Goal: Task Accomplishment & Management: Manage account settings

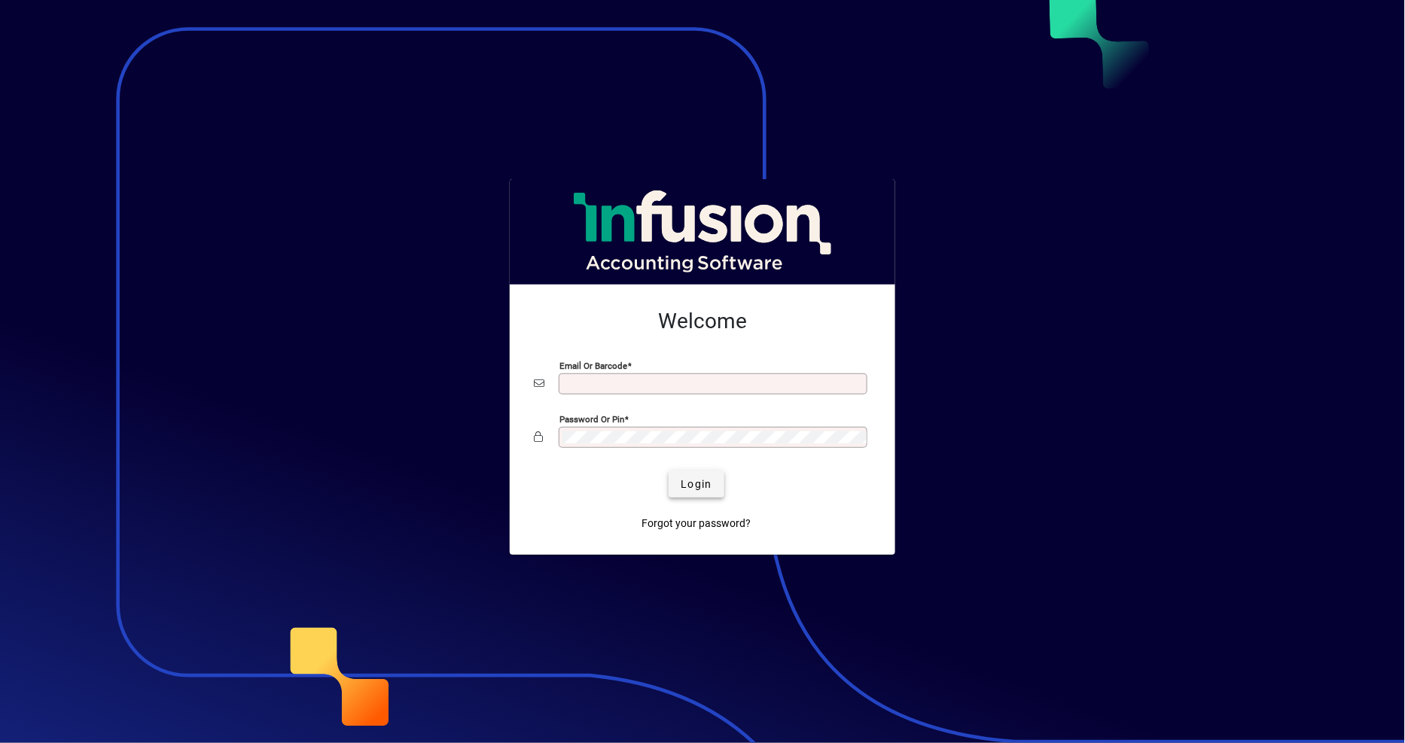
type input "**********"
click at [717, 479] on span "submit" at bounding box center [696, 484] width 55 height 36
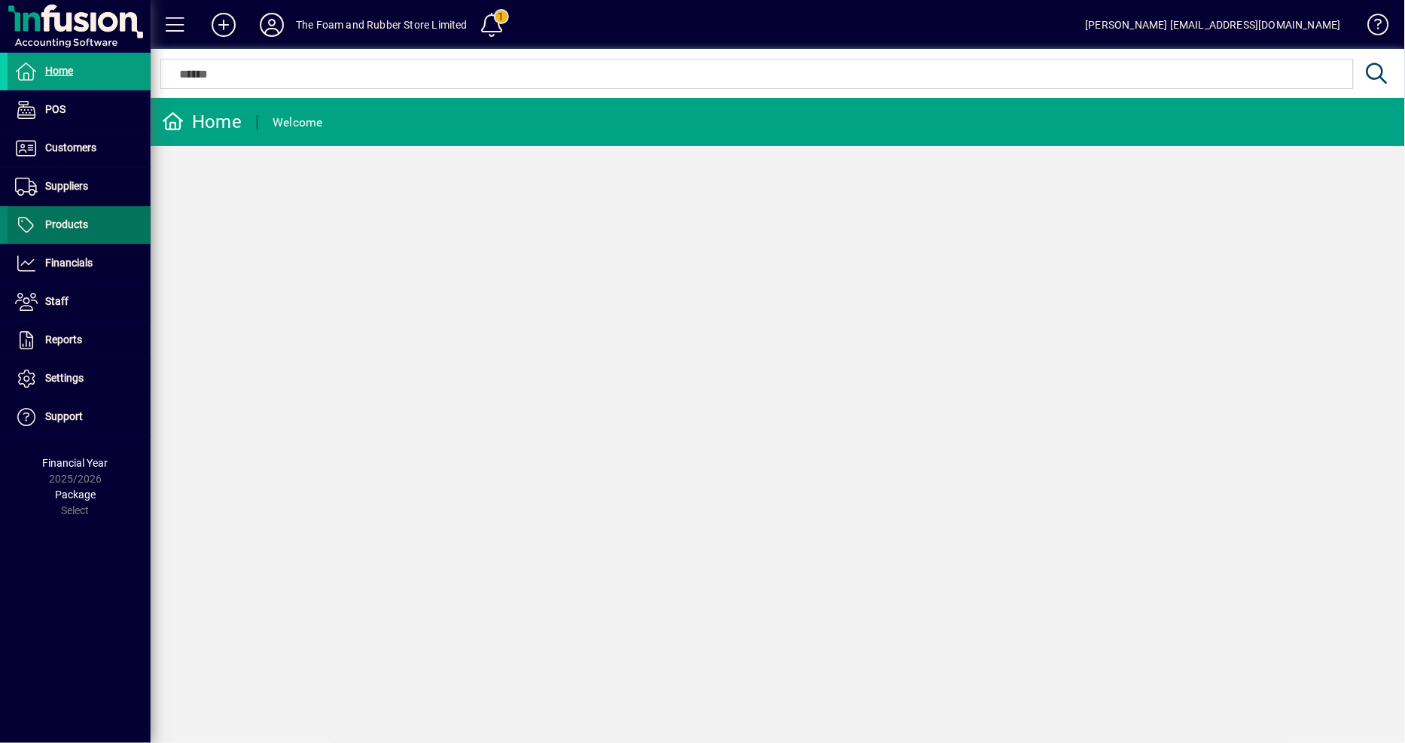
click at [61, 223] on span "Products" at bounding box center [66, 224] width 43 height 12
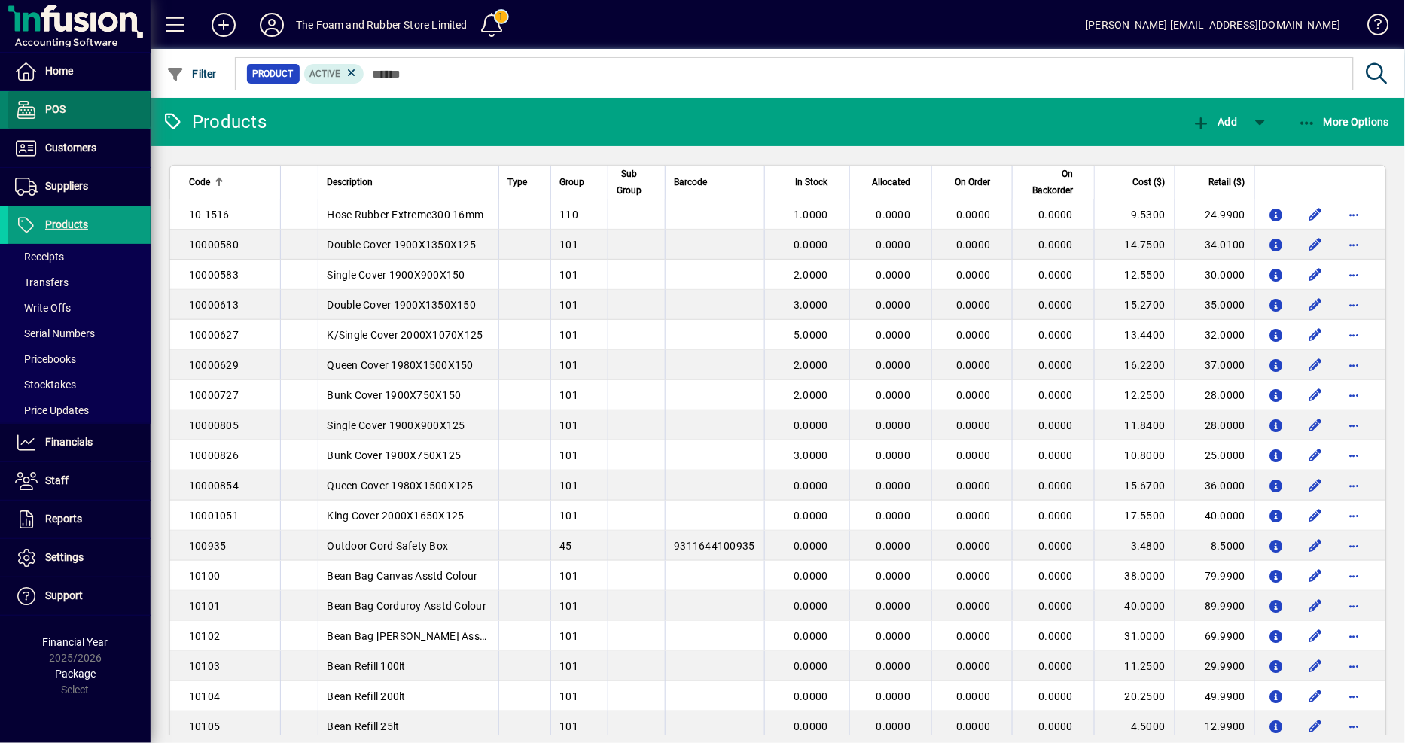
click at [43, 113] on span "POS" at bounding box center [37, 110] width 58 height 18
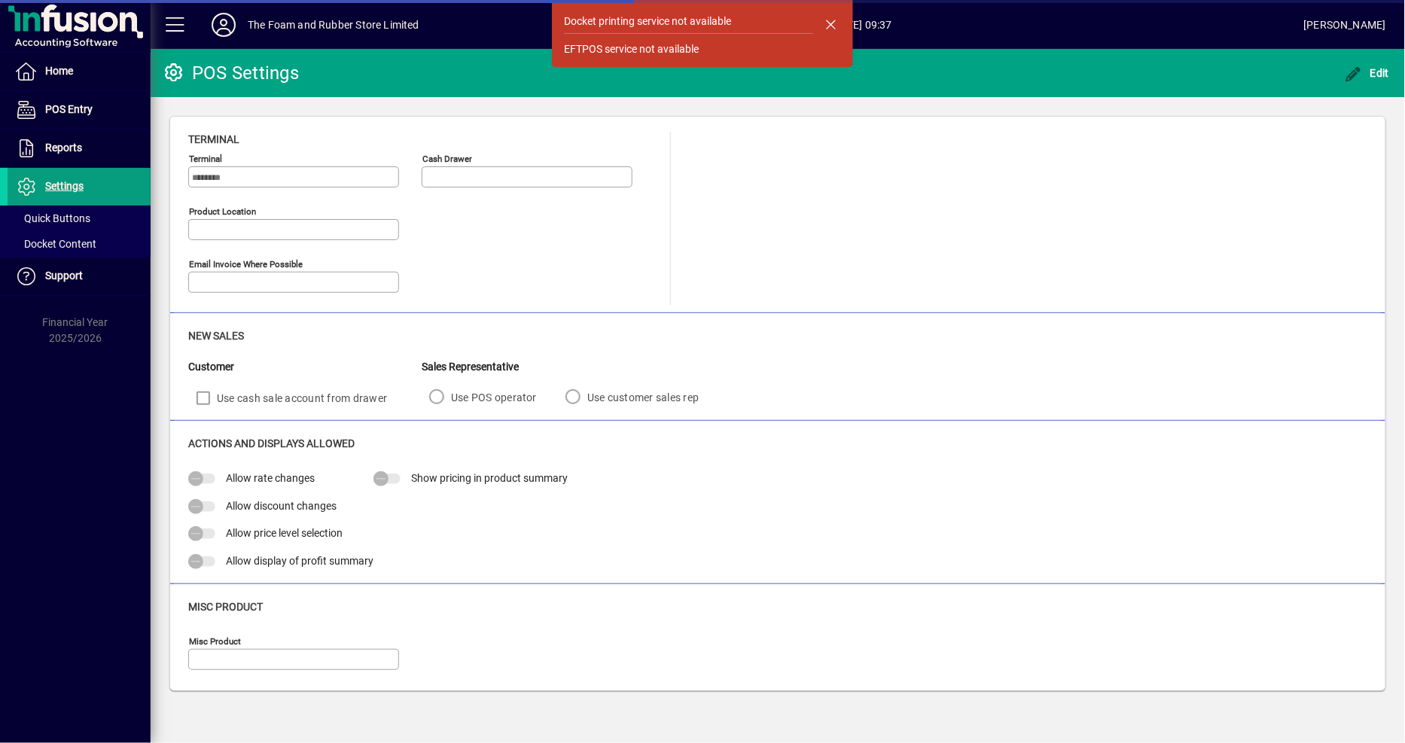
type input "**********"
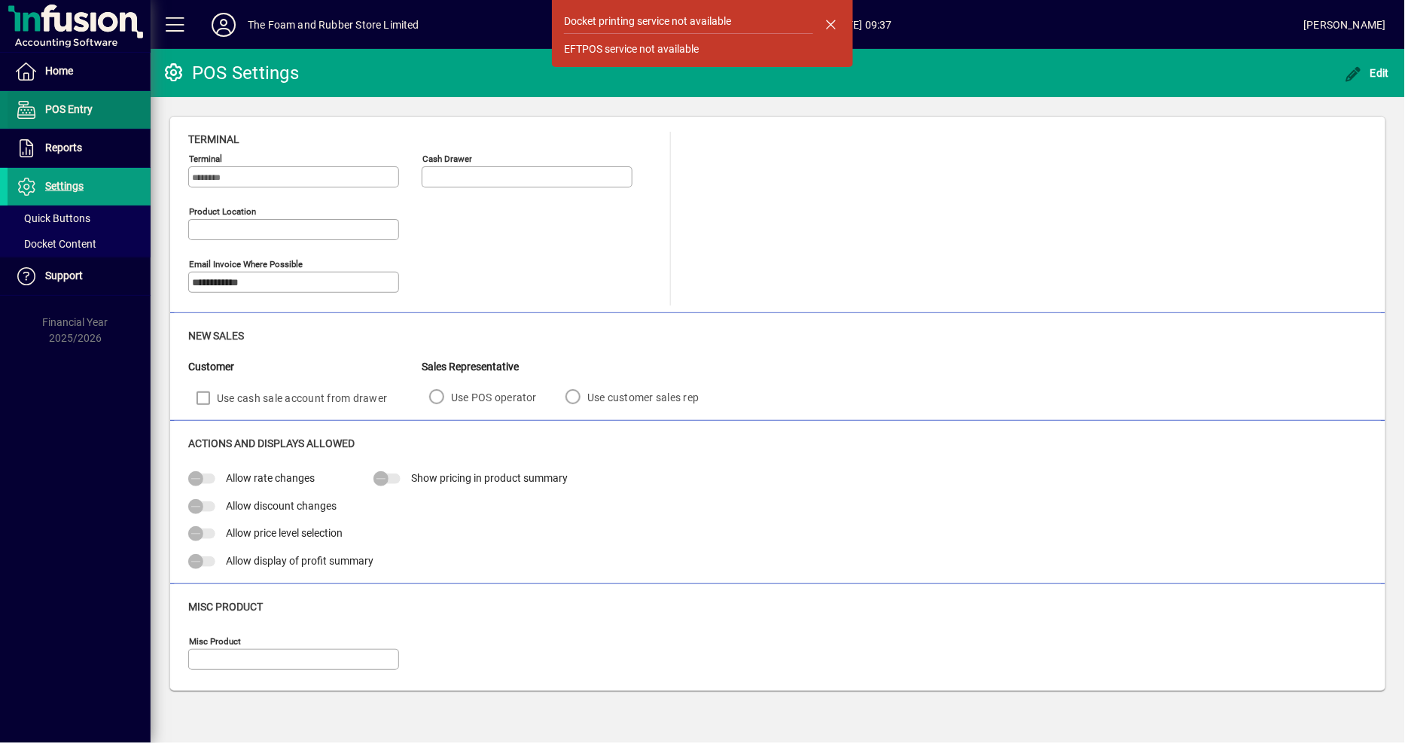
click at [76, 118] on span "POS Entry" at bounding box center [50, 110] width 85 height 18
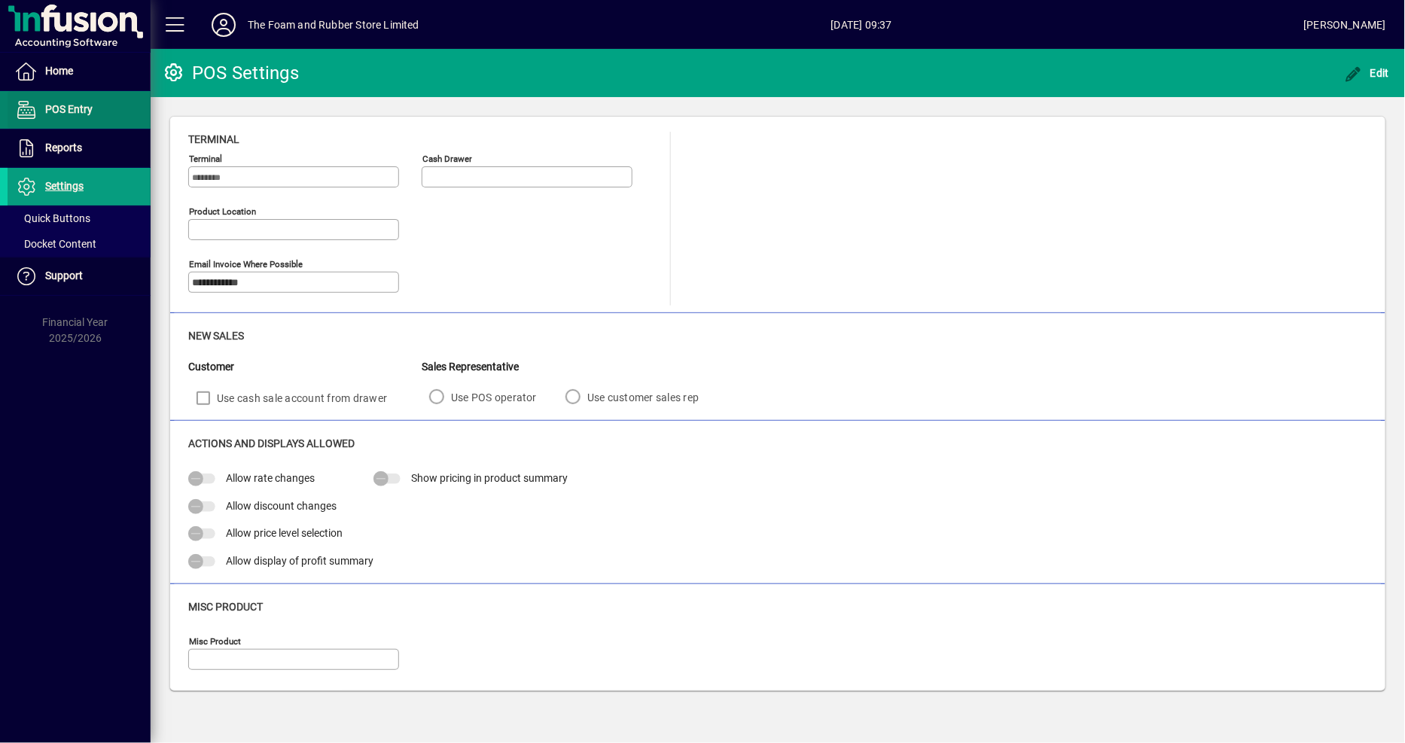
click at [76, 117] on span "POS Entry" at bounding box center [50, 110] width 85 height 18
click at [76, 104] on span "POS Entry" at bounding box center [68, 109] width 47 height 12
click at [88, 64] on span at bounding box center [79, 71] width 143 height 36
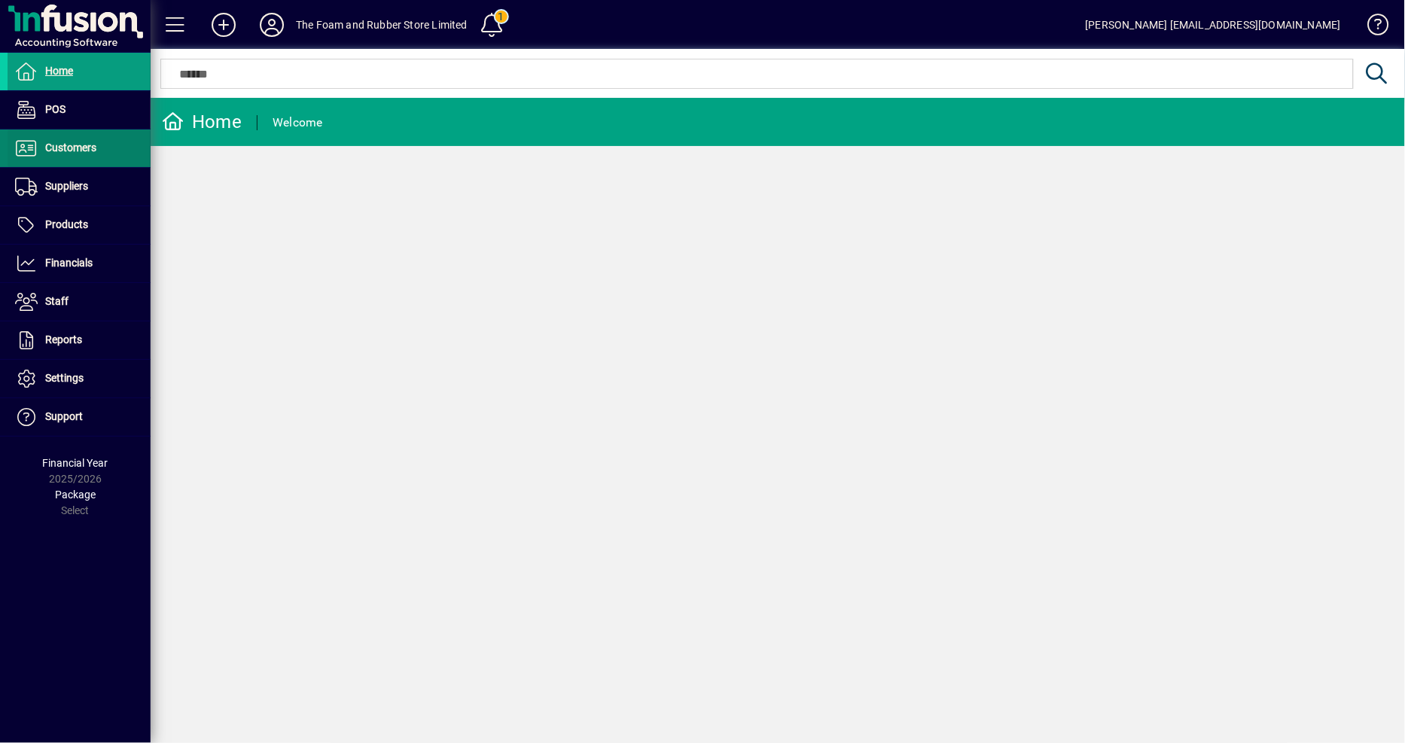
click at [74, 148] on span "Customers" at bounding box center [70, 148] width 51 height 12
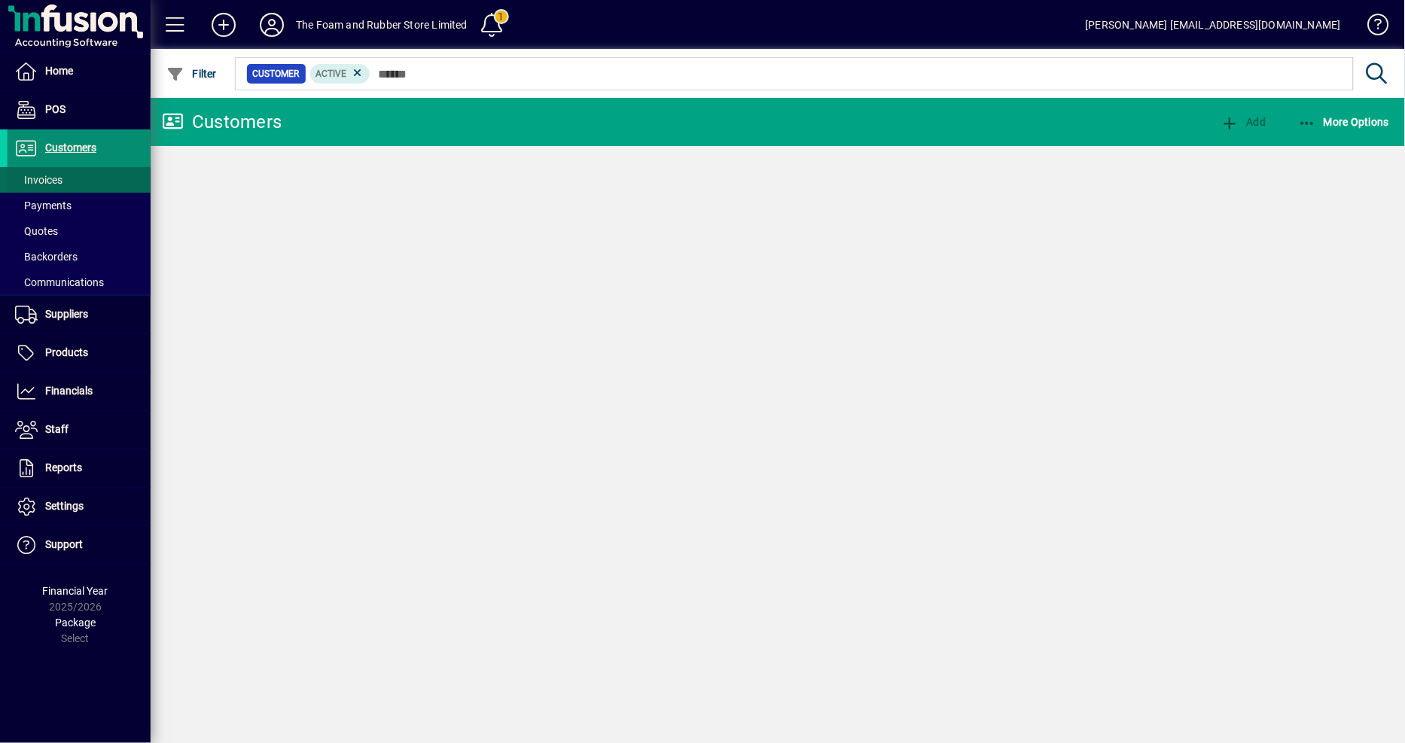
click at [51, 179] on span "Invoices" at bounding box center [38, 180] width 47 height 12
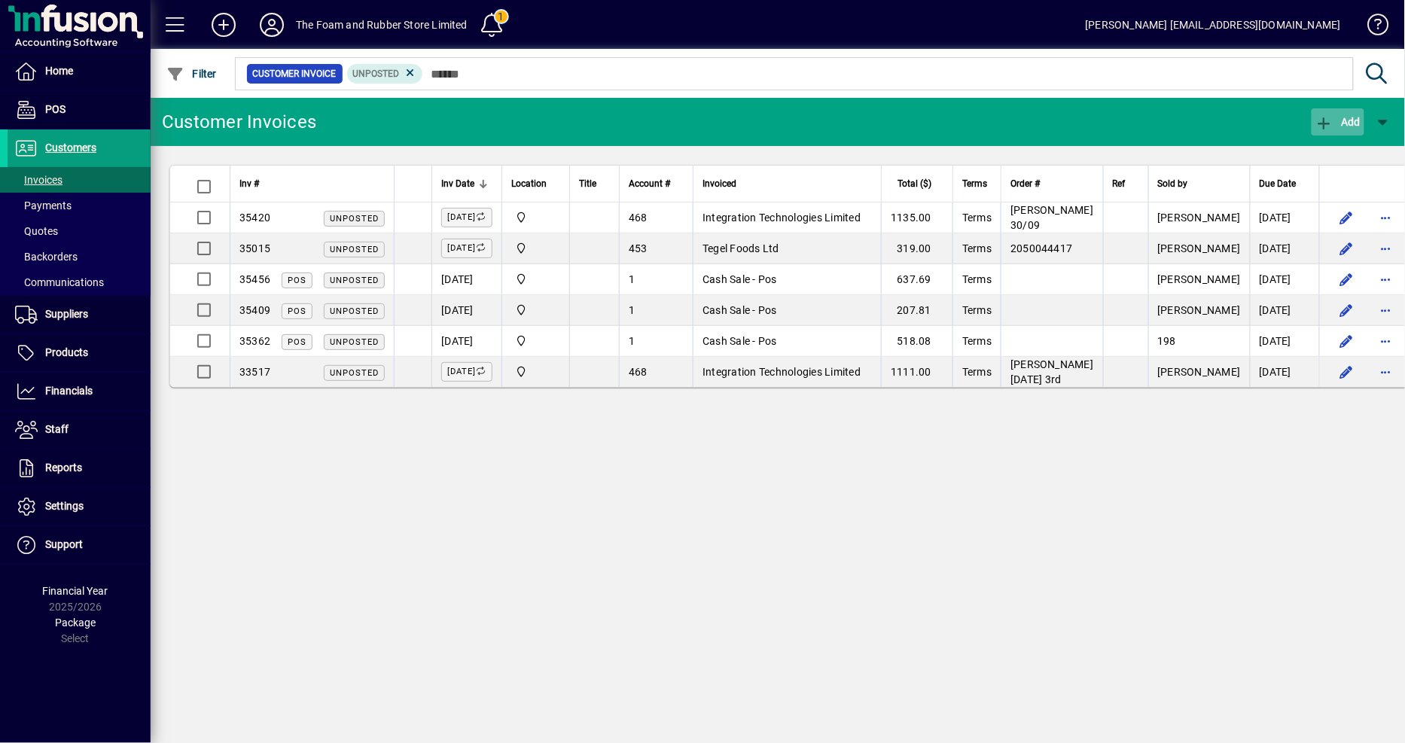
click at [1349, 118] on span "Add" at bounding box center [1338, 122] width 45 height 12
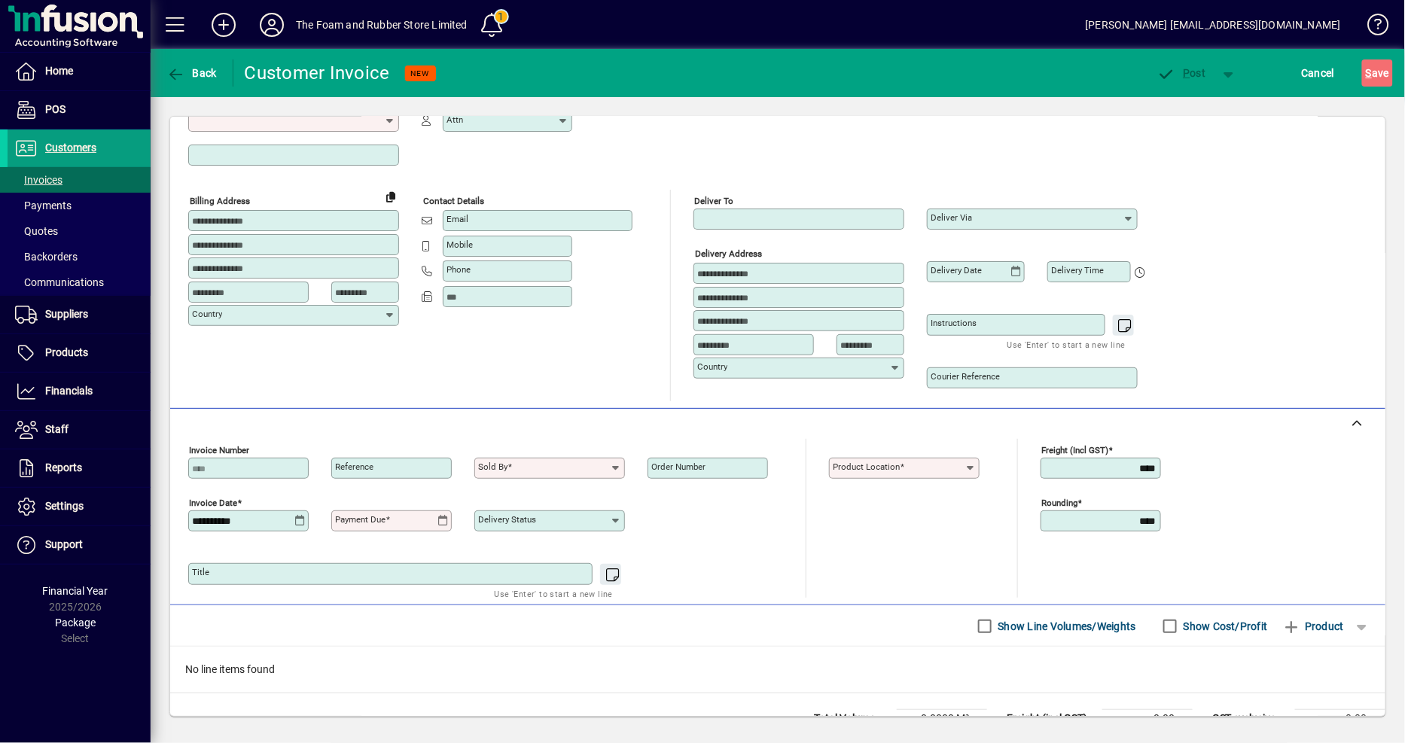
scroll to position [122, 0]
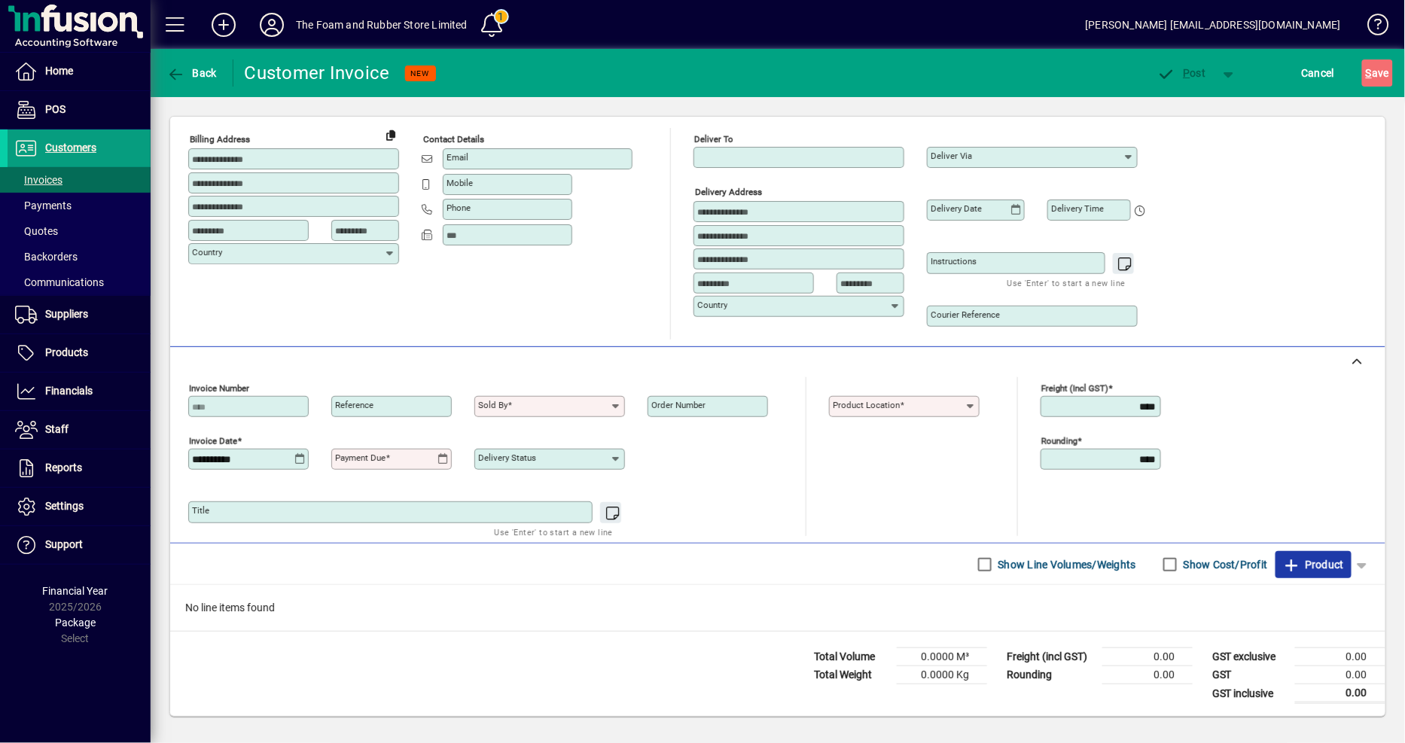
click at [1320, 571] on span "Product" at bounding box center [1313, 565] width 61 height 24
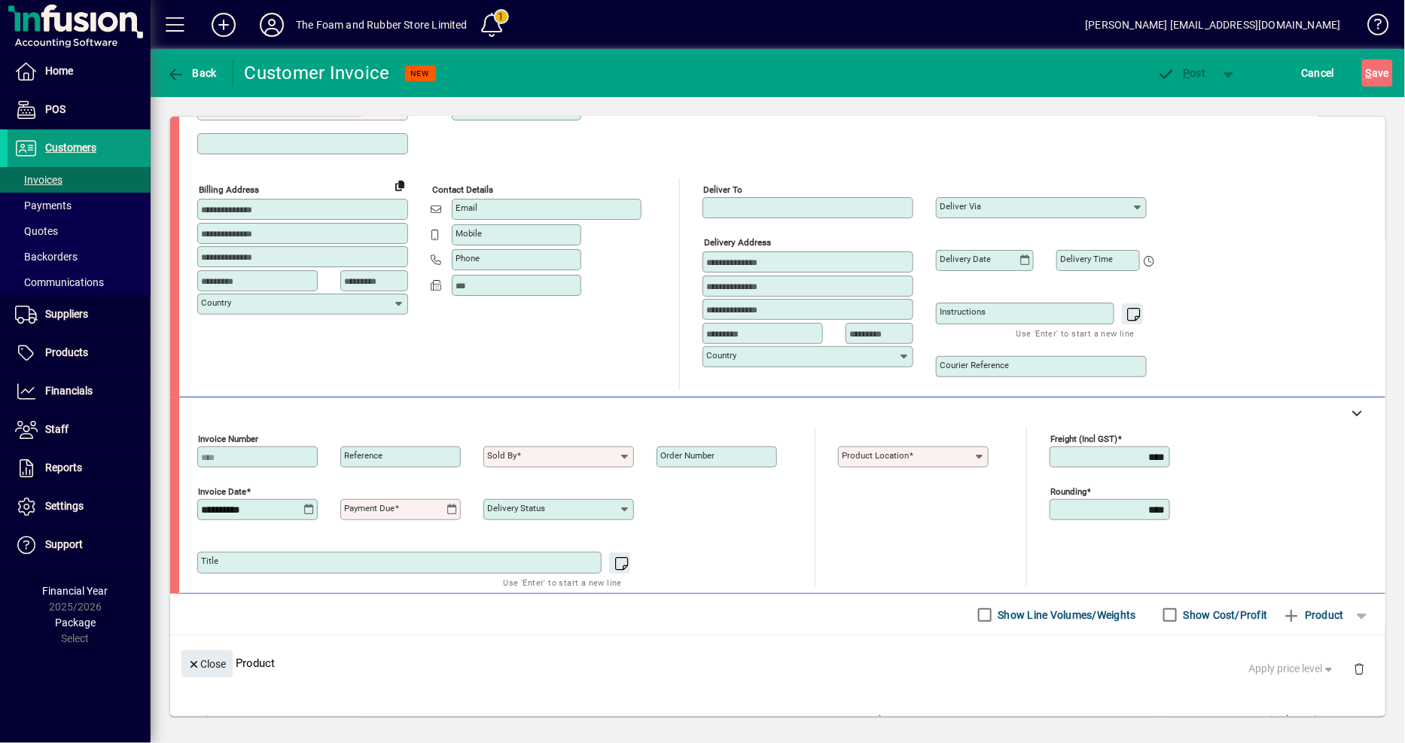
scroll to position [0, 0]
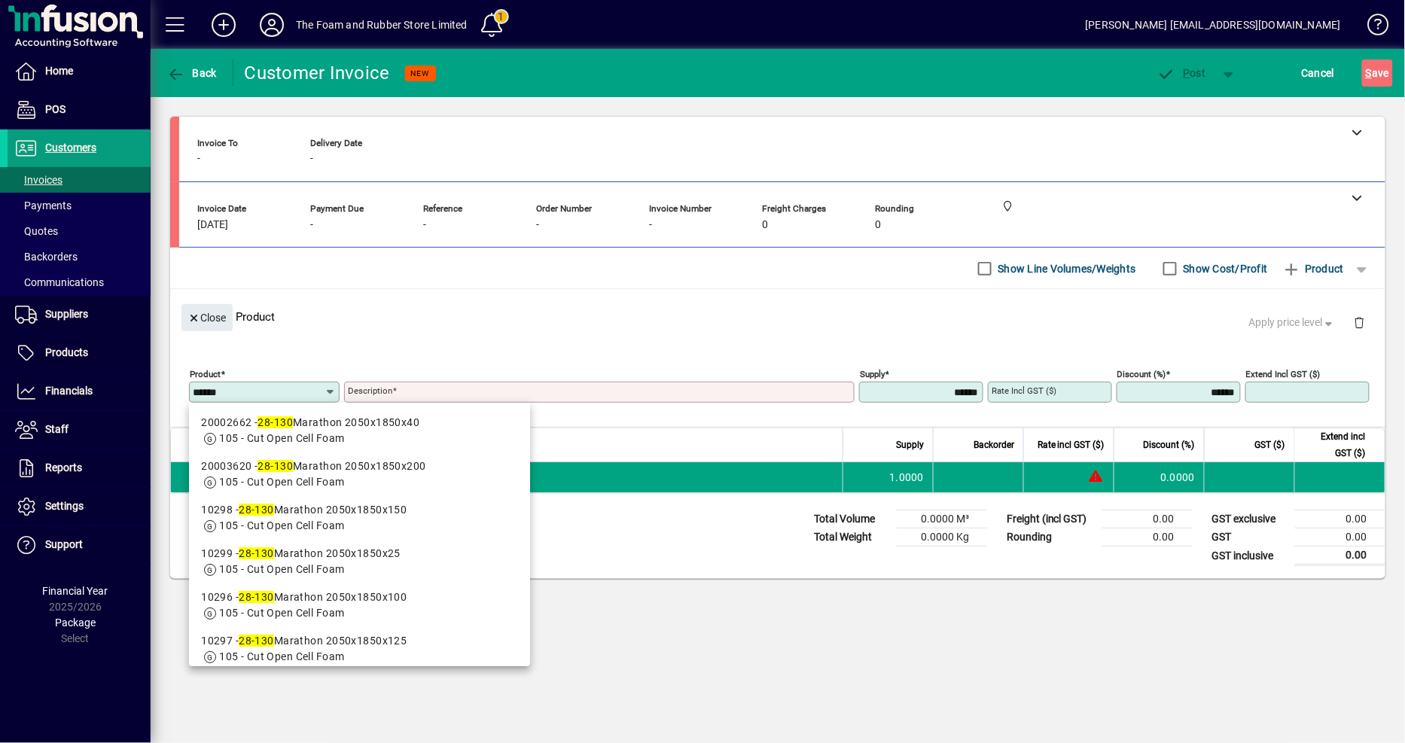
drag, startPoint x: 252, startPoint y: 392, endPoint x: 162, endPoint y: 380, distance: 91.3
click at [145, 386] on mat-drawer-container "Home POS Customers Invoices Payments Quotes Backorders Communications Suppliers…" at bounding box center [702, 371] width 1405 height 743
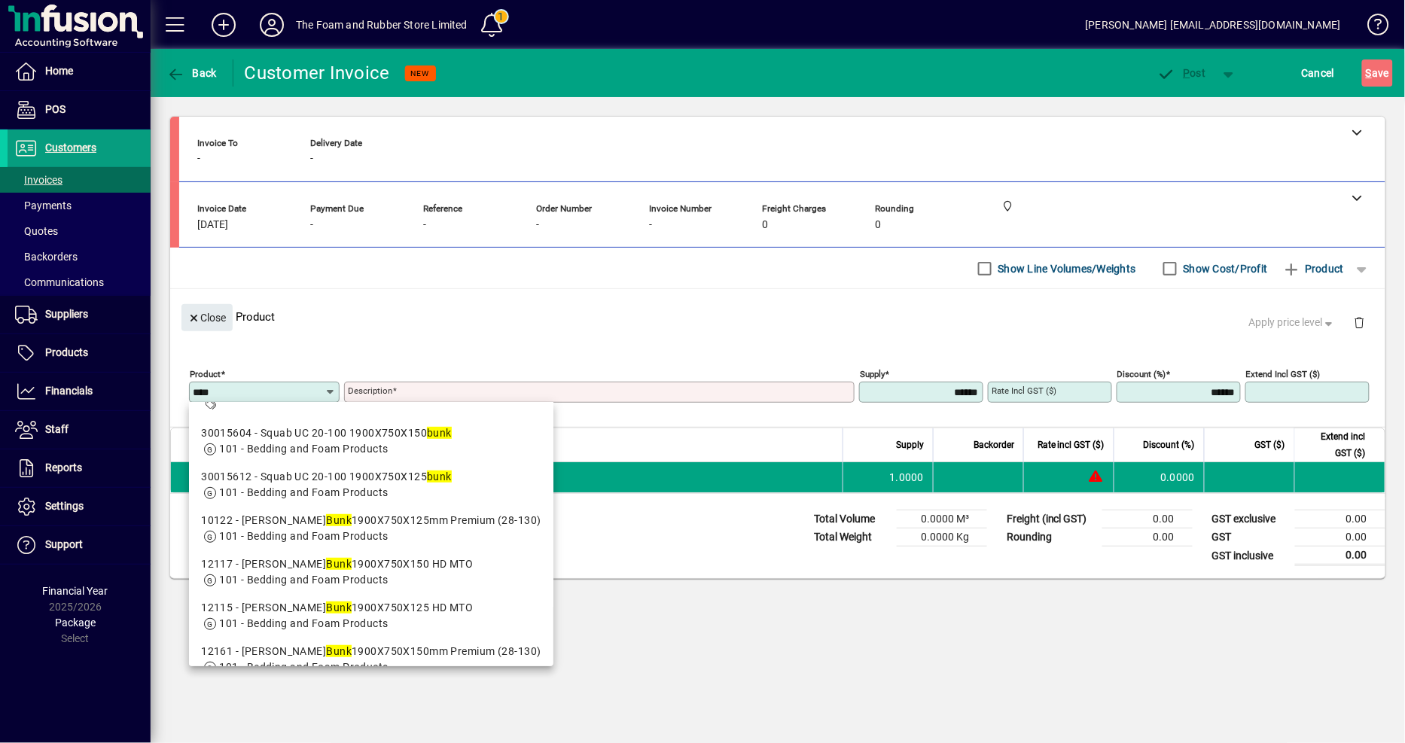
scroll to position [390, 0]
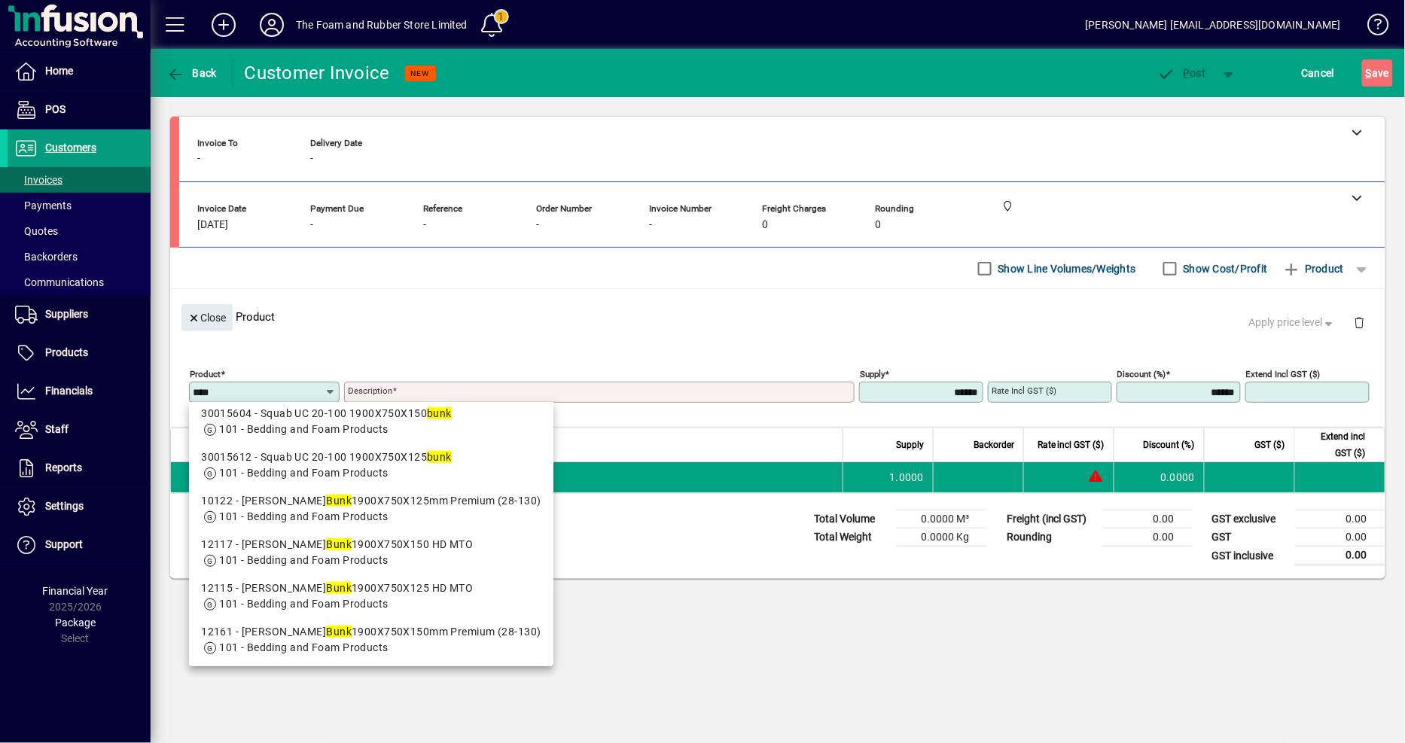
type input "****"
